Goal: Information Seeking & Learning: Learn about a topic

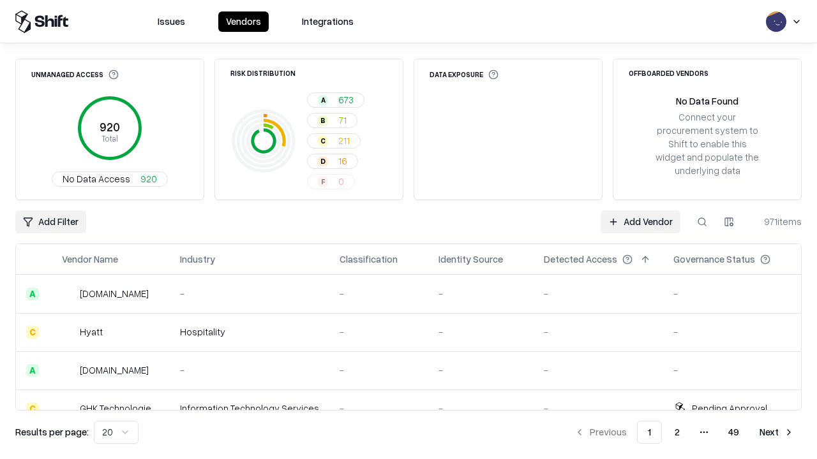
click at [116, 433] on html "Issues Vendors Integrations Unmanaged Access 920 Total No Data Access 920 Risk …" at bounding box center [408, 229] width 817 height 459
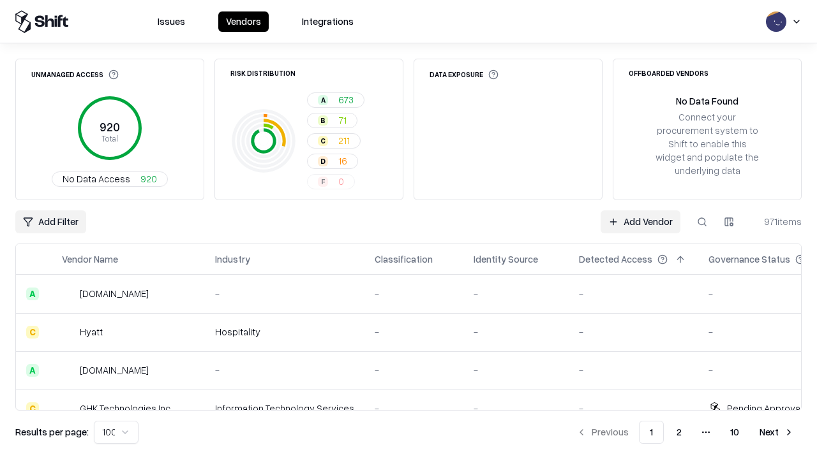
click at [776, 433] on button "Next" at bounding box center [776, 432] width 50 height 23
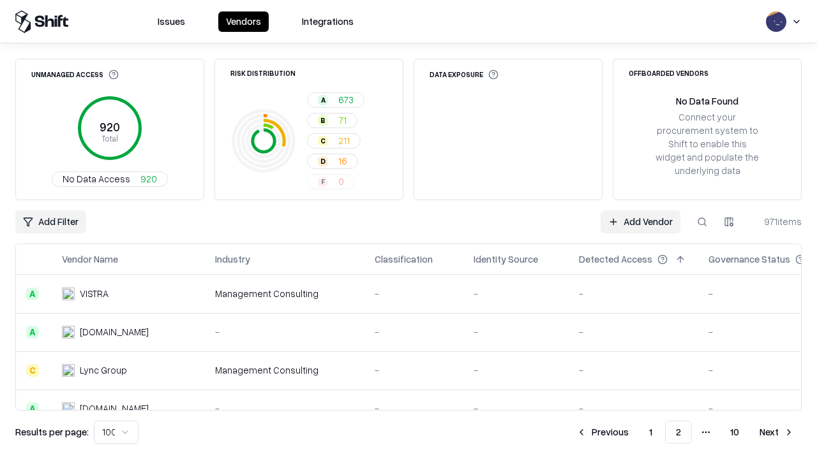
click at [776, 433] on button "Next" at bounding box center [776, 432] width 50 height 23
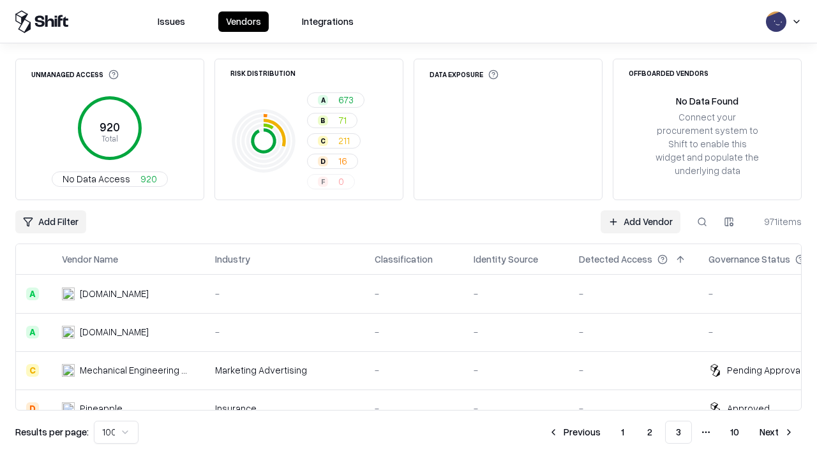
click at [776, 433] on button "Next" at bounding box center [776, 432] width 50 height 23
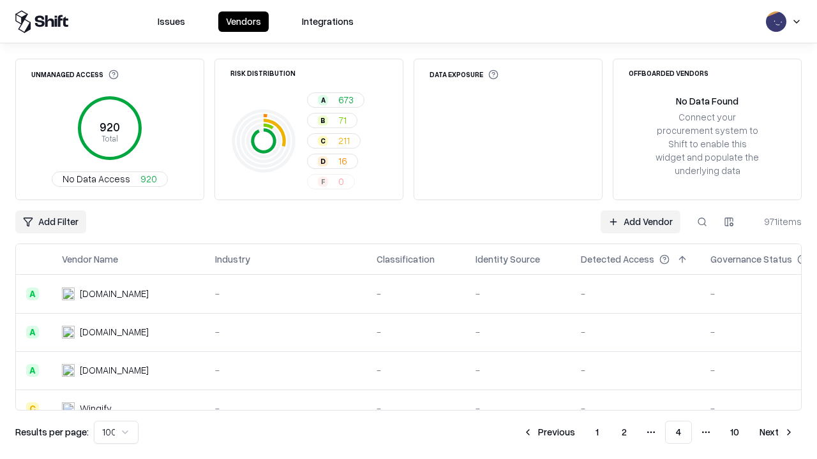
click at [776, 433] on button "Next" at bounding box center [776, 432] width 50 height 23
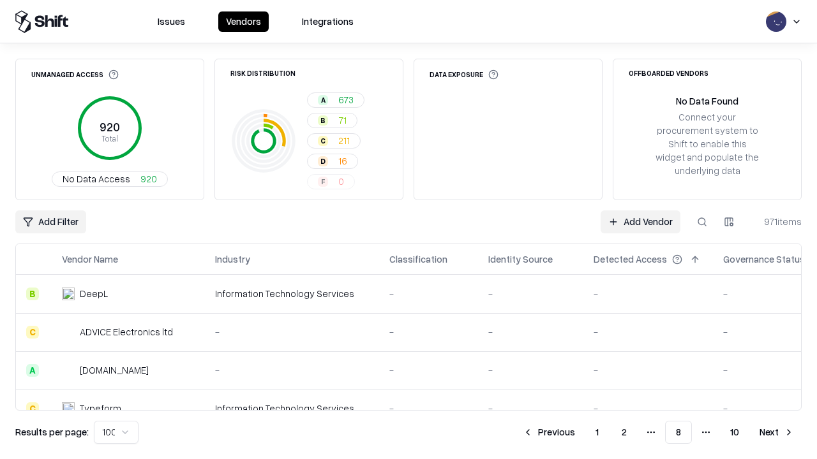
click at [776, 433] on button "Next" at bounding box center [776, 432] width 50 height 23
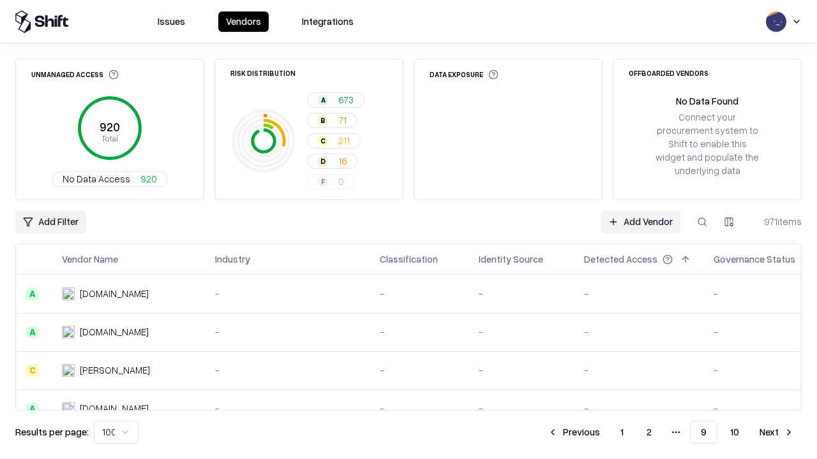
click at [776, 433] on button "Next" at bounding box center [776, 432] width 50 height 23
click at [602, 433] on button "Previous" at bounding box center [602, 432] width 68 height 23
click at [574, 433] on button "Previous" at bounding box center [574, 432] width 68 height 23
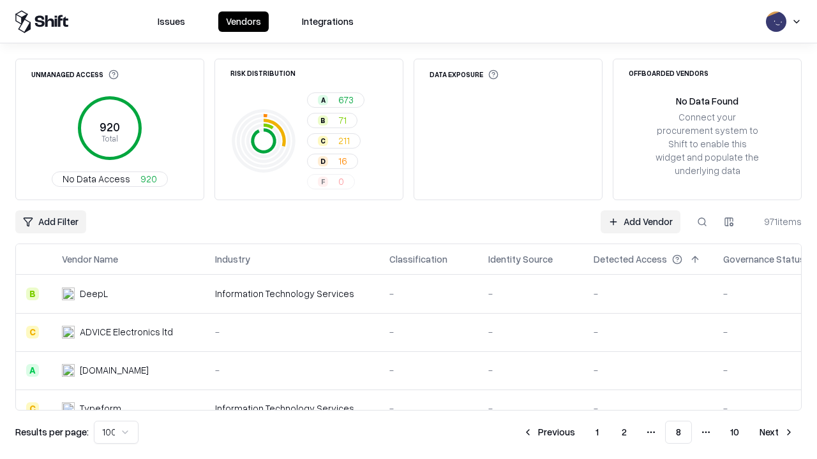
click at [549, 433] on button "Previous" at bounding box center [549, 432] width 68 height 23
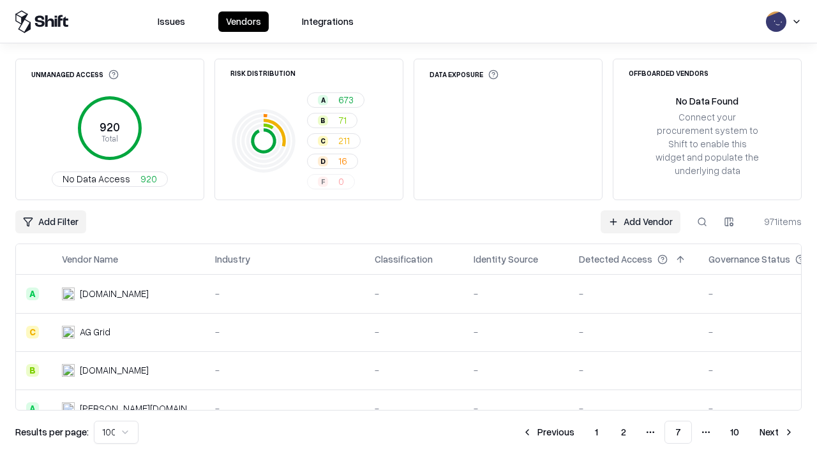
click at [548, 433] on button "Previous" at bounding box center [548, 432] width 68 height 23
click at [549, 433] on button "Previous" at bounding box center [549, 432] width 68 height 23
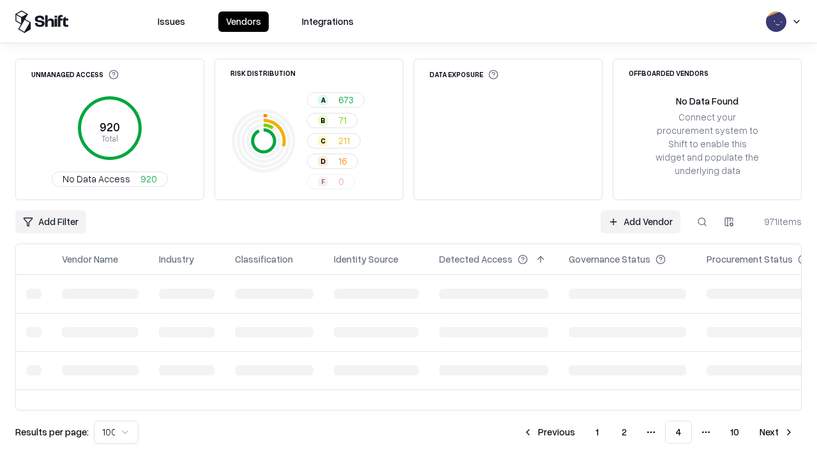
click at [549, 433] on button "Previous" at bounding box center [549, 432] width 68 height 23
